Goal: Information Seeking & Learning: Learn about a topic

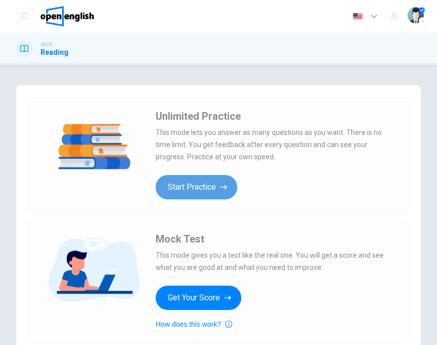
click at [215, 182] on button "Start Practice" at bounding box center [197, 187] width 82 height 24
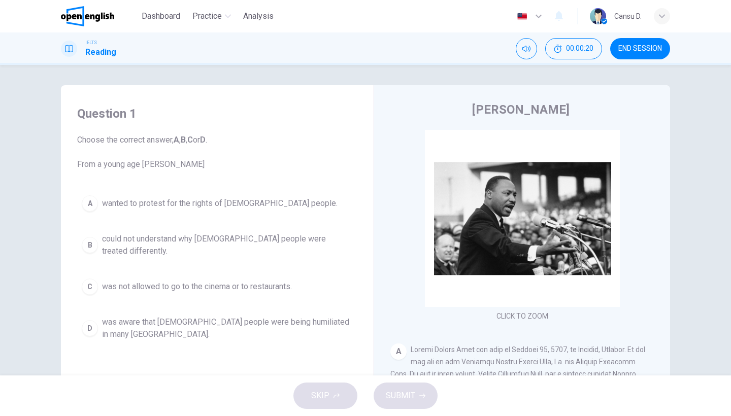
scroll to position [139, 0]
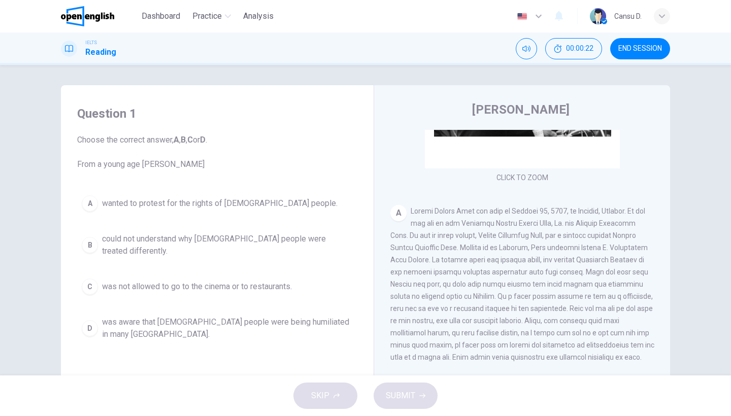
drag, startPoint x: 495, startPoint y: 208, endPoint x: 586, endPoint y: 213, distance: 91.0
click at [437, 211] on span at bounding box center [522, 284] width 264 height 154
drag, startPoint x: 483, startPoint y: 213, endPoint x: 631, endPoint y: 218, distance: 147.8
click at [437, 218] on div "A" at bounding box center [522, 284] width 264 height 158
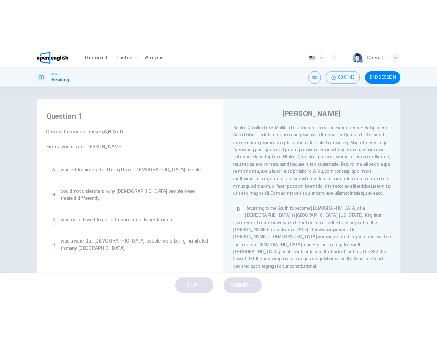
scroll to position [249, 0]
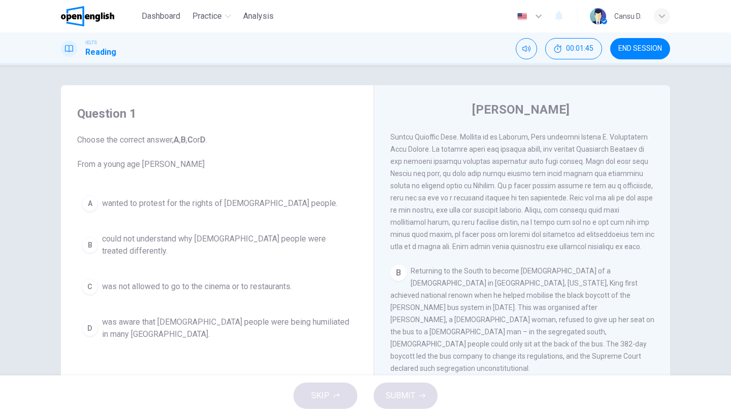
drag, startPoint x: 558, startPoint y: 169, endPoint x: 605, endPoint y: 180, distance: 48.0
click at [437, 180] on div "A" at bounding box center [522, 173] width 264 height 158
drag, startPoint x: 564, startPoint y: 170, endPoint x: 515, endPoint y: 184, distance: 51.6
click at [437, 184] on span at bounding box center [522, 173] width 264 height 154
drag, startPoint x: 480, startPoint y: 184, endPoint x: 547, endPoint y: 217, distance: 74.4
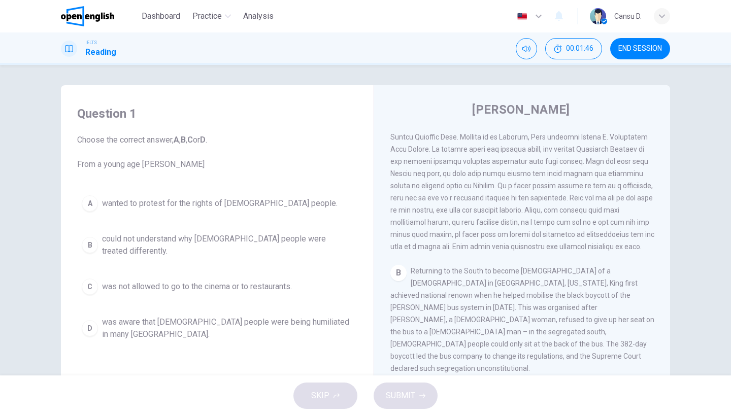
click at [437, 192] on div "A" at bounding box center [522, 173] width 264 height 158
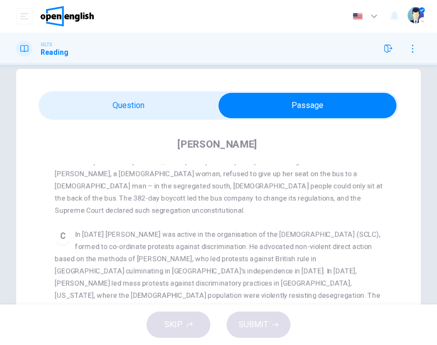
scroll to position [391, 0]
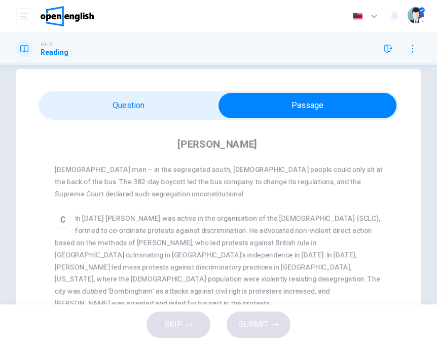
drag, startPoint x: 294, startPoint y: 255, endPoint x: 428, endPoint y: 255, distance: 134.5
click at [330, 255] on span "In [DATE] [PERSON_NAME] was active in the organisation of the [DEMOGRAPHIC_DATA…" at bounding box center [218, 260] width 326 height 93
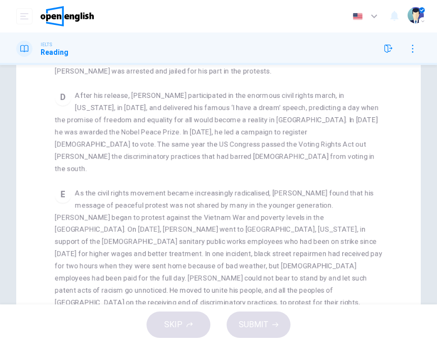
scroll to position [436, 0]
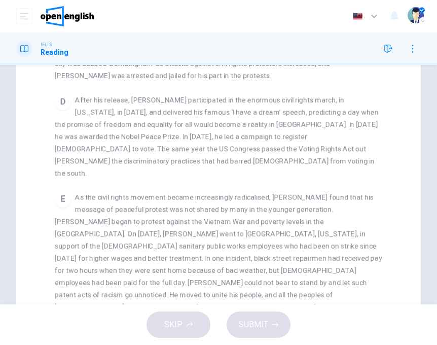
drag, startPoint x: 174, startPoint y: 122, endPoint x: 374, endPoint y: 121, distance: 200.5
click at [374, 121] on div "D After his release, [PERSON_NAME] participated in the enormous civil rights ma…" at bounding box center [219, 136] width 328 height 85
click at [96, 128] on span "After his release, [PERSON_NAME] participated in the enormous civil rights marc…" at bounding box center [217, 136] width 324 height 81
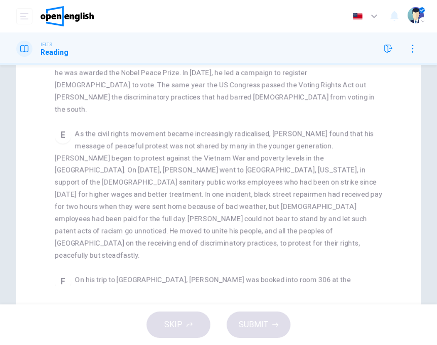
scroll to position [281, 0]
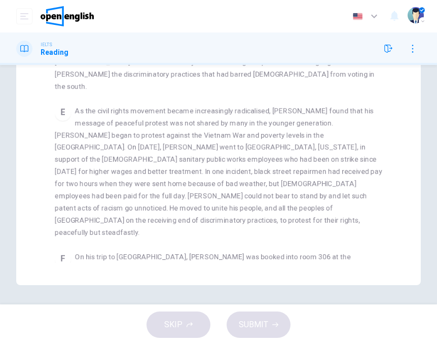
drag, startPoint x: 107, startPoint y: 159, endPoint x: 272, endPoint y: 158, distance: 165.4
click at [270, 158] on span "As the civil rights movement became increasingly radicalised, [PERSON_NAME] fou…" at bounding box center [219, 172] width 328 height 130
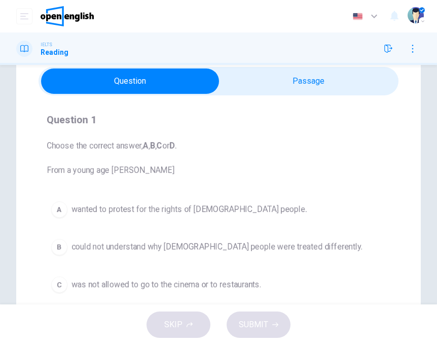
scroll to position [93, 0]
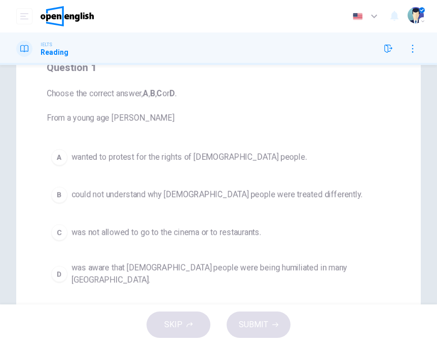
click at [197, 199] on span "could not understand why [DEMOGRAPHIC_DATA] people were treated differently." at bounding box center [217, 195] width 291 height 12
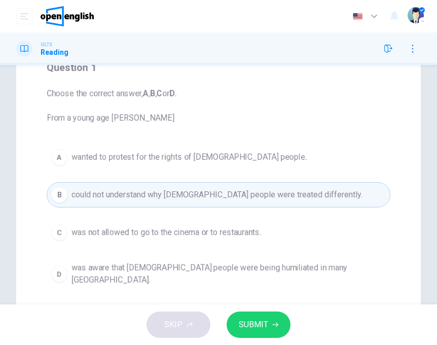
click at [266, 332] on button "SUBMIT" at bounding box center [259, 325] width 64 height 26
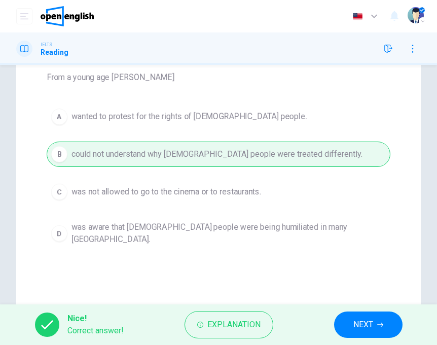
scroll to position [209, 0]
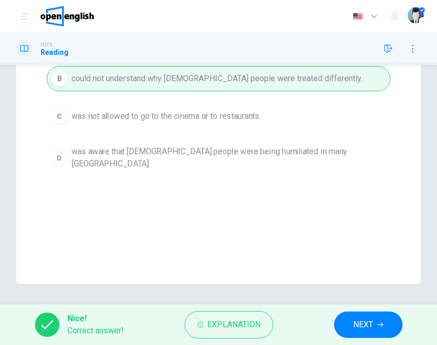
click at [357, 325] on span "NEXT" at bounding box center [364, 325] width 20 height 14
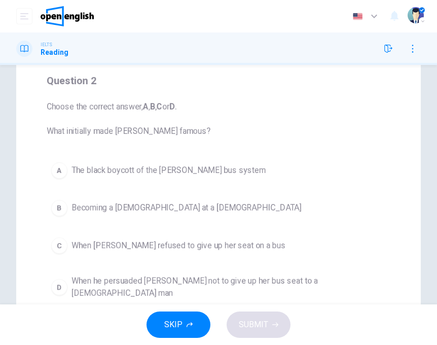
scroll to position [105, 0]
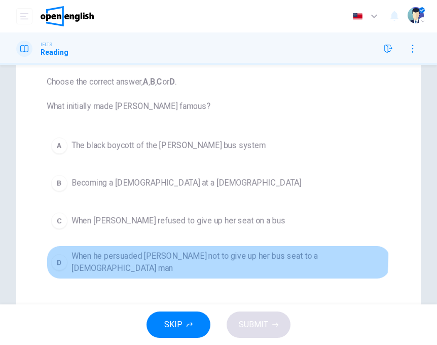
click at [147, 255] on span "When he persuaded [PERSON_NAME] not to give up her bus seat to a [DEMOGRAPHIC_D…" at bounding box center [229, 262] width 315 height 24
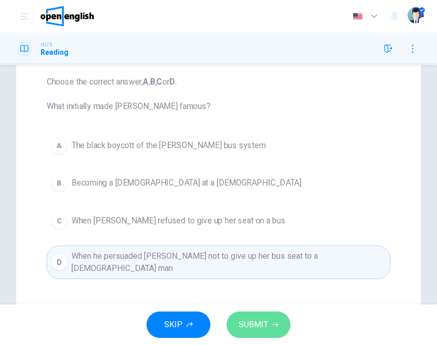
click at [261, 319] on span "SUBMIT" at bounding box center [253, 325] width 29 height 14
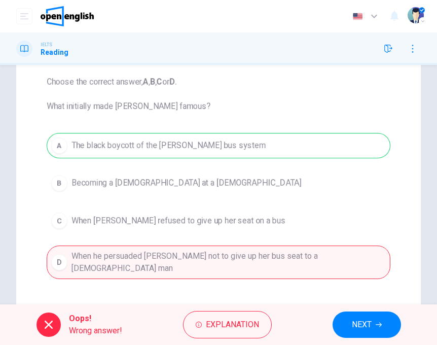
click at [394, 320] on button "NEXT" at bounding box center [367, 325] width 69 height 26
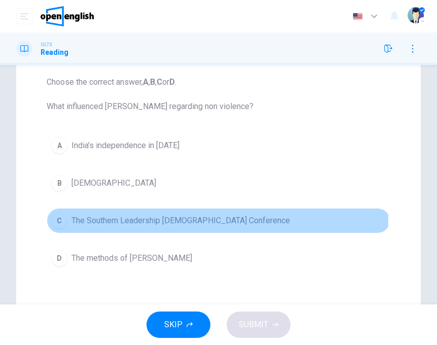
click at [168, 218] on span "The Southern Leadership [DEMOGRAPHIC_DATA] Conference" at bounding box center [181, 221] width 219 height 12
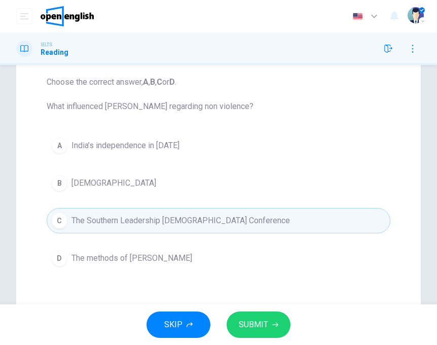
click at [273, 323] on icon "button" at bounding box center [276, 325] width 6 height 6
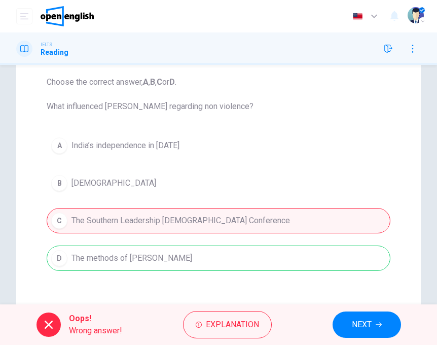
click at [367, 326] on span "NEXT" at bounding box center [362, 325] width 20 height 14
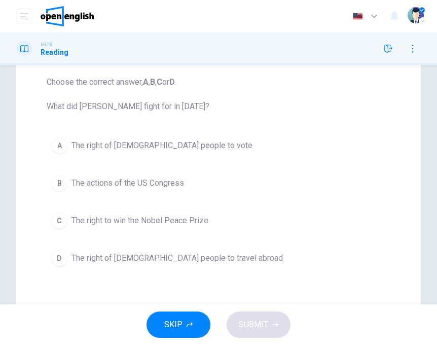
click at [157, 146] on span "The right of [DEMOGRAPHIC_DATA] people to vote" at bounding box center [162, 146] width 181 height 12
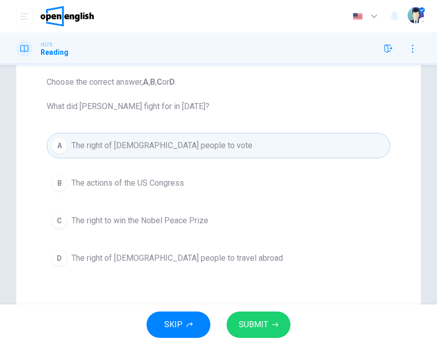
click at [273, 323] on icon "button" at bounding box center [276, 325] width 6 height 6
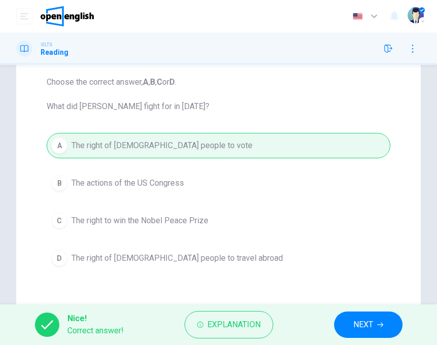
click at [396, 330] on button "NEXT" at bounding box center [368, 325] width 69 height 26
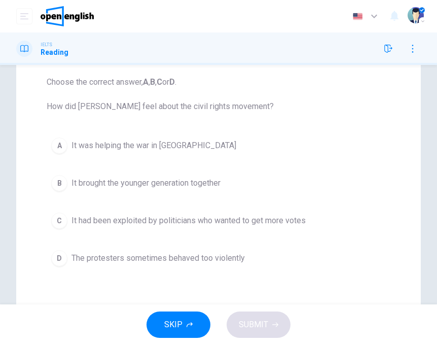
click at [146, 215] on span "It had been exploited by politicians who wanted to get more votes" at bounding box center [189, 221] width 234 height 12
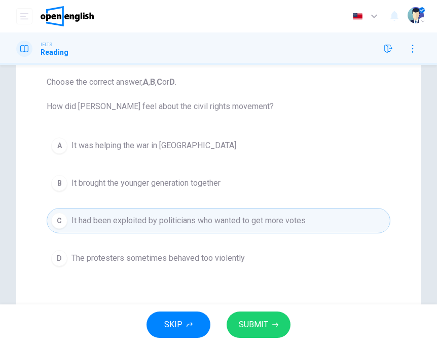
click at [136, 180] on span "It brought the younger generation together" at bounding box center [146, 183] width 149 height 12
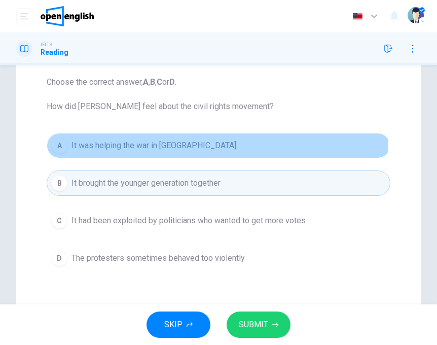
click at [140, 144] on span "It was helping the war in [GEOGRAPHIC_DATA]" at bounding box center [154, 146] width 165 height 12
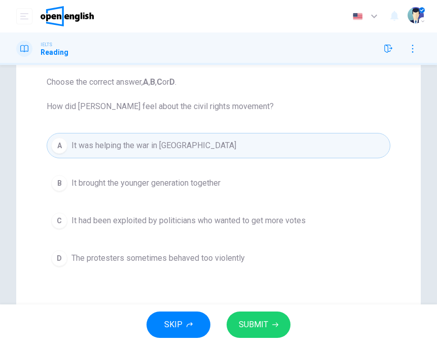
click at [237, 318] on button "SUBMIT" at bounding box center [259, 325] width 64 height 26
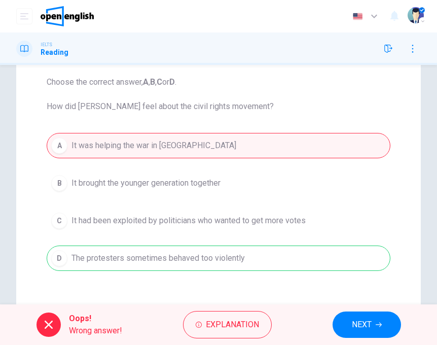
click at [352, 322] on span "NEXT" at bounding box center [362, 325] width 20 height 14
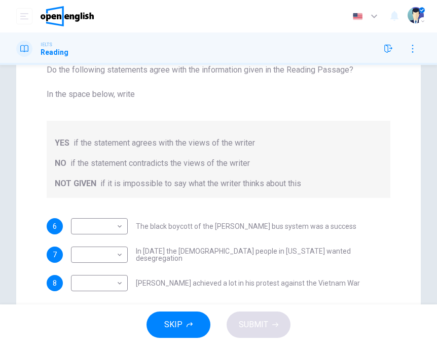
scroll to position [199, 0]
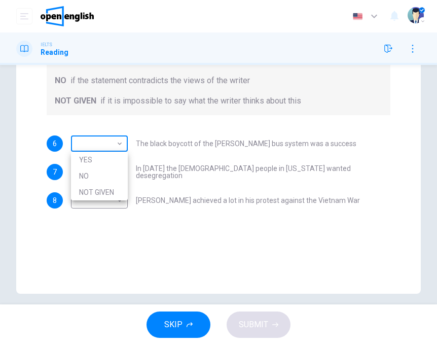
click at [116, 146] on body "This site uses cookies, as explained in our Privacy Policy . If you agree to th…" at bounding box center [218, 172] width 437 height 345
click at [117, 153] on li "YES" at bounding box center [99, 160] width 57 height 16
type input "***"
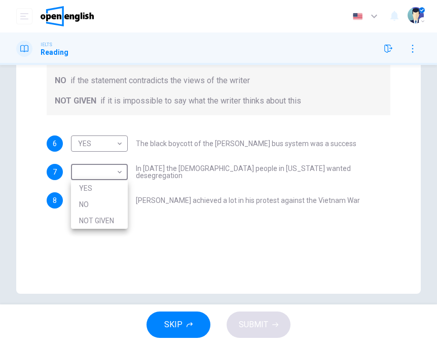
click at [114, 176] on body "This site uses cookies, as explained in our Privacy Policy . If you agree to th…" at bounding box center [218, 172] width 437 height 345
click at [99, 189] on li "YES" at bounding box center [99, 188] width 57 height 16
type input "***"
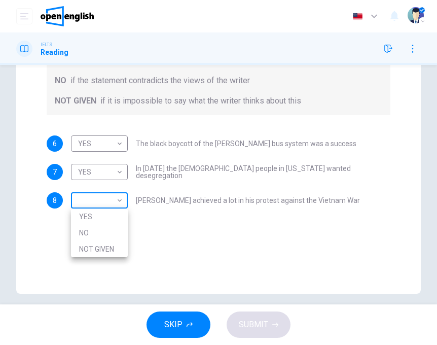
click at [111, 204] on body "This site uses cookies, as explained in our Privacy Policy . If you agree to th…" at bounding box center [218, 172] width 437 height 345
drag, startPoint x: 98, startPoint y: 248, endPoint x: 143, endPoint y: 268, distance: 49.3
click at [98, 248] on li "NOT GIVEN" at bounding box center [99, 249] width 57 height 16
type input "*********"
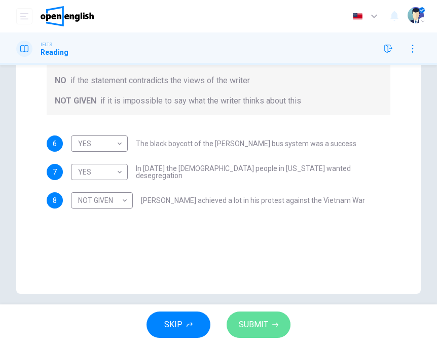
click at [258, 326] on span "SUBMIT" at bounding box center [253, 325] width 29 height 14
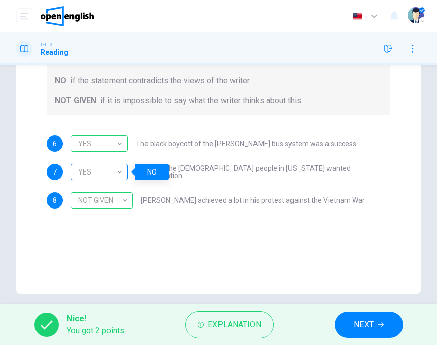
click at [98, 163] on div "YES" at bounding box center [97, 172] width 53 height 29
click at [314, 264] on div "Questions 6 - 8 Do the following statements agree with the information given in…" at bounding box center [218, 90] width 405 height 408
click at [368, 337] on button "NEXT" at bounding box center [369, 325] width 69 height 26
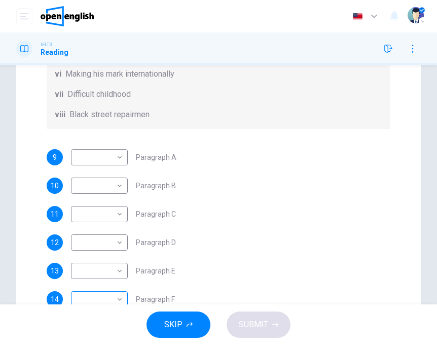
scroll to position [290, 0]
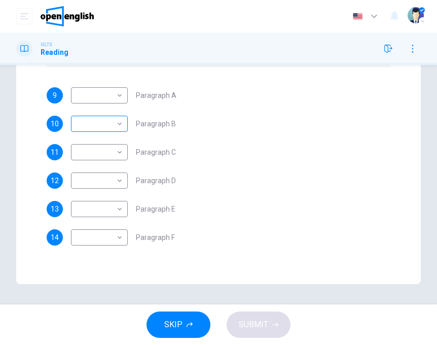
click at [110, 113] on body "This site uses cookies, as explained in our Privacy Policy . If you agree to th…" at bounding box center [218, 172] width 437 height 345
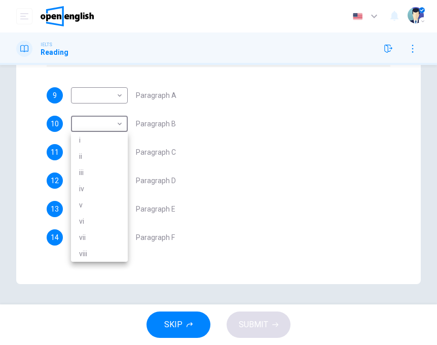
click at [107, 102] on div at bounding box center [218, 172] width 437 height 345
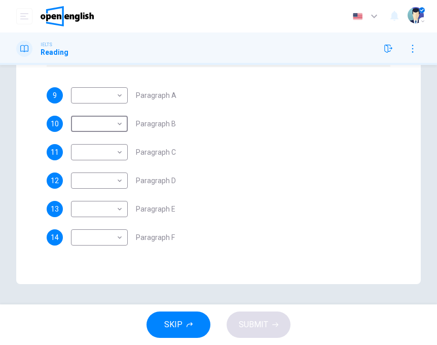
click at [200, 143] on div "9 ​ ​ Paragraph A 10 ​ ​ Paragraph B 11 ​ ​ Paragraph C 12 ​ ​ Paragraph D 13 ​…" at bounding box center [219, 166] width 344 height 158
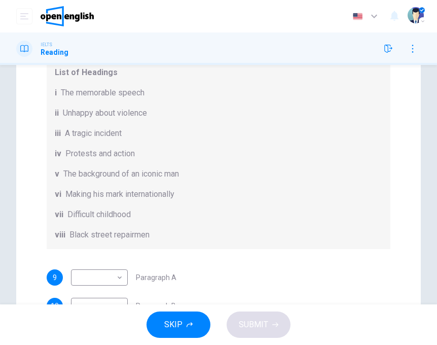
scroll to position [290, 0]
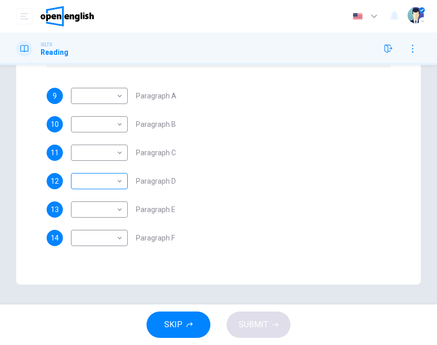
click at [99, 183] on body "This site uses cookies, as explained in our Privacy Policy . If you agree to th…" at bounding box center [218, 172] width 437 height 345
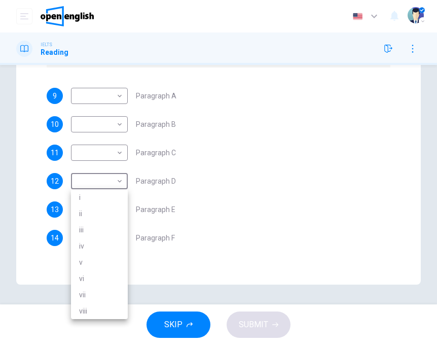
drag, startPoint x: 279, startPoint y: 202, endPoint x: 261, endPoint y: 194, distance: 19.3
click at [280, 202] on div at bounding box center [218, 172] width 437 height 345
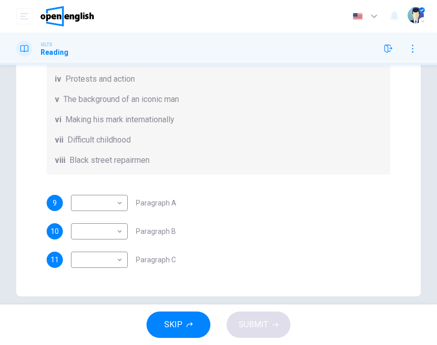
scroll to position [95, 0]
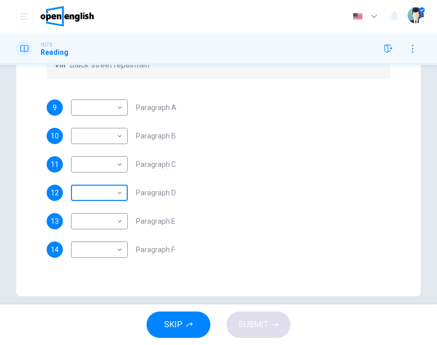
click at [111, 196] on body "This site uses cookies, as explained in our Privacy Policy . If you agree to th…" at bounding box center [218, 172] width 437 height 345
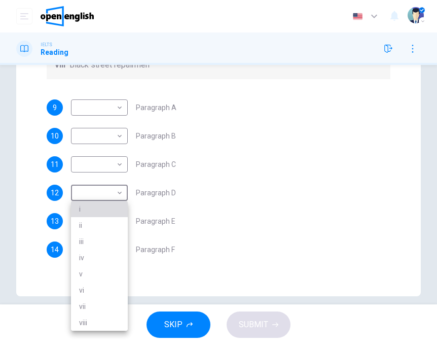
click at [110, 205] on li "i" at bounding box center [99, 209] width 57 height 16
type input "*"
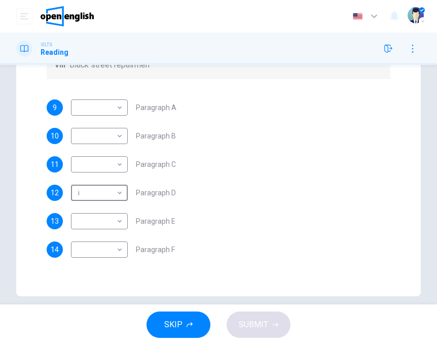
click at [272, 207] on div "9 ​ ​ Paragraph A 10 ​ ​ Paragraph B 11 ​ ​ Paragraph C 12 i * ​ Paragraph D 13…" at bounding box center [219, 178] width 344 height 158
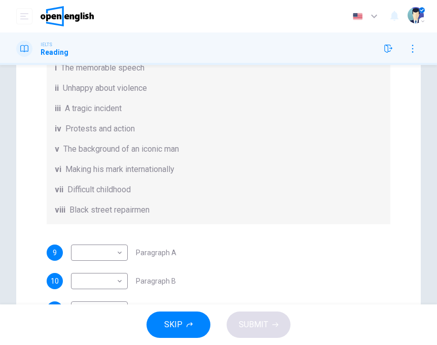
scroll to position [184, 0]
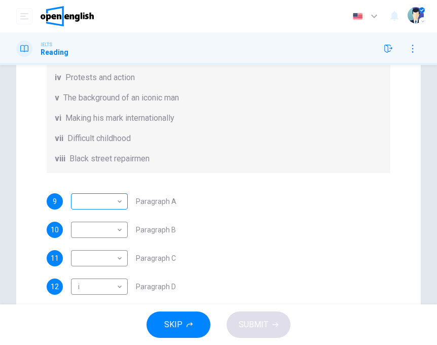
click at [122, 204] on body "This site uses cookies, as explained in our Privacy Policy . If you agree to th…" at bounding box center [218, 172] width 437 height 345
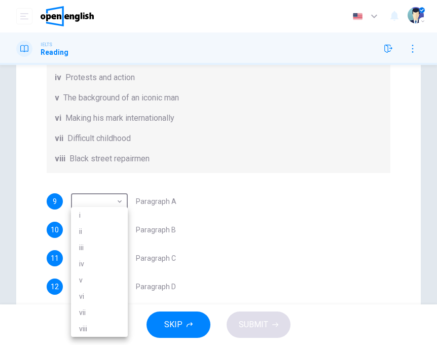
click at [107, 314] on li "vii" at bounding box center [99, 313] width 57 height 16
type input "***"
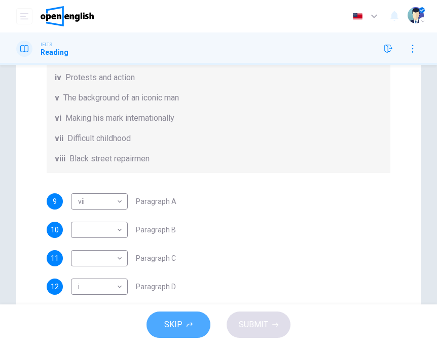
click at [169, 326] on span "SKIP" at bounding box center [173, 325] width 18 height 14
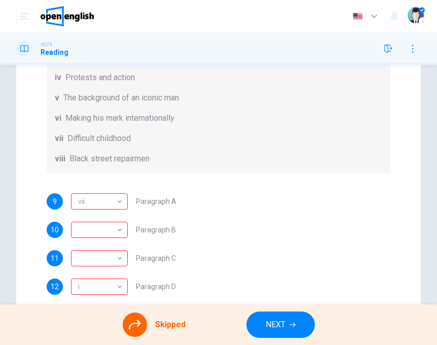
click at [274, 318] on span "NEXT" at bounding box center [276, 325] width 20 height 14
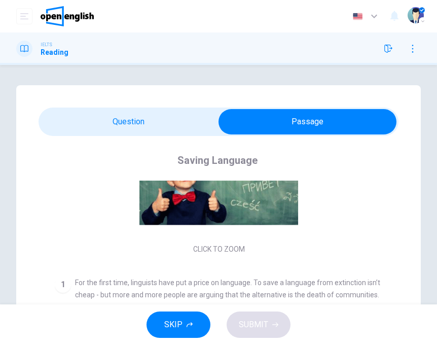
scroll to position [165, 0]
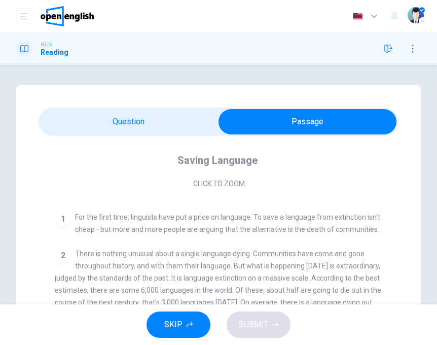
drag, startPoint x: 122, startPoint y: 222, endPoint x: 177, endPoint y: 218, distance: 55.0
click at [177, 218] on div "1 For the first time, linguists have put a price on language. To save a languag…" at bounding box center [219, 223] width 328 height 24
